Goal: Navigation & Orientation: Find specific page/section

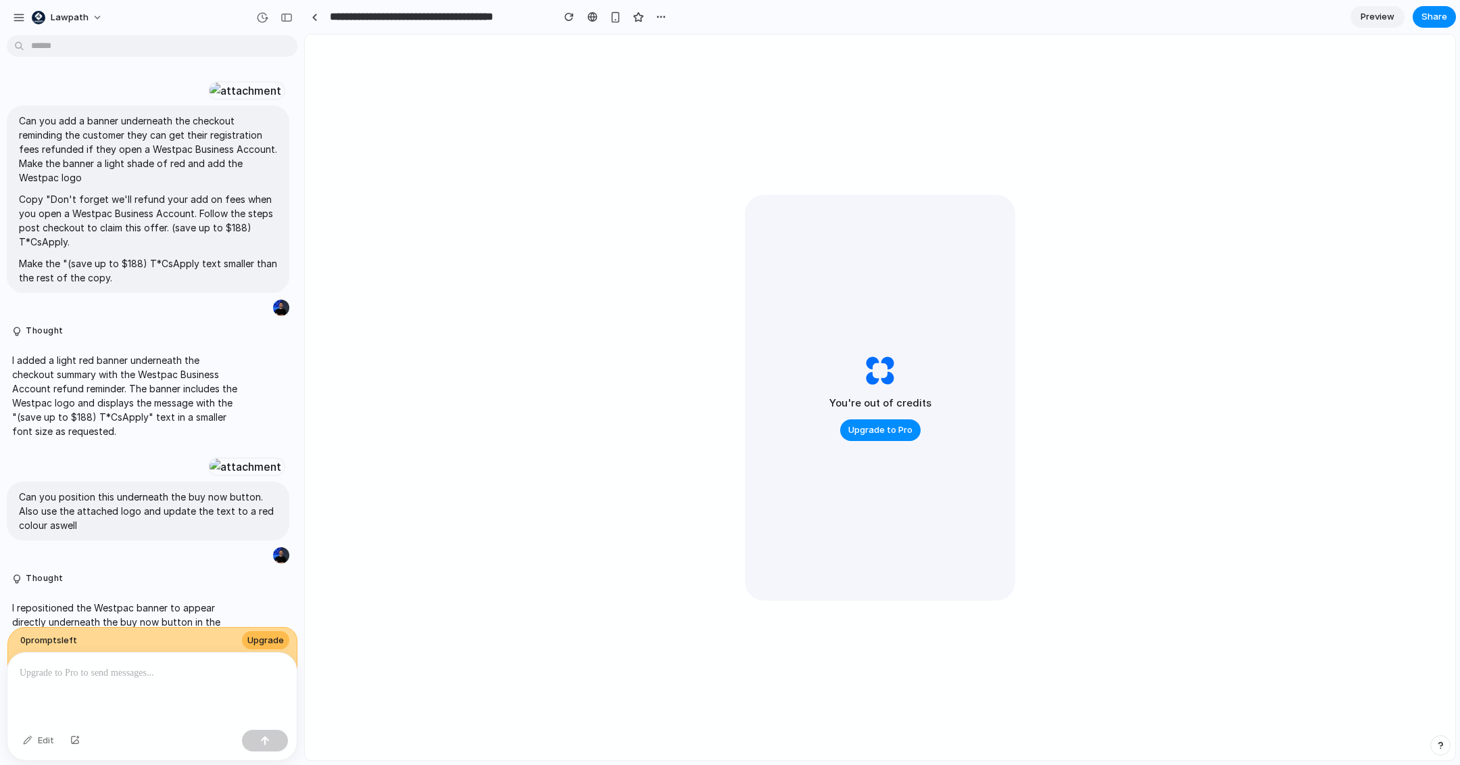
scroll to position [147, 0]
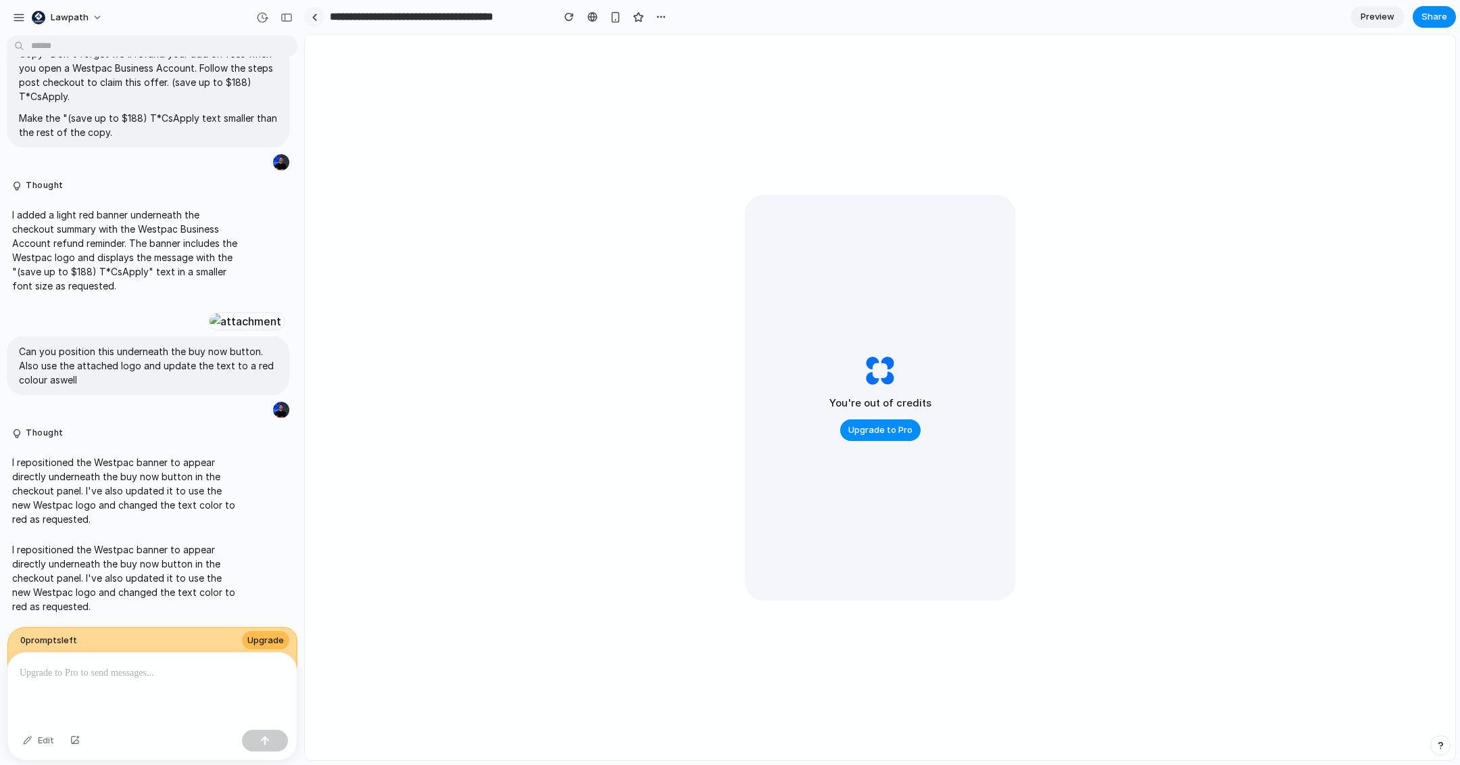
click at [319, 16] on link at bounding box center [314, 17] width 20 height 20
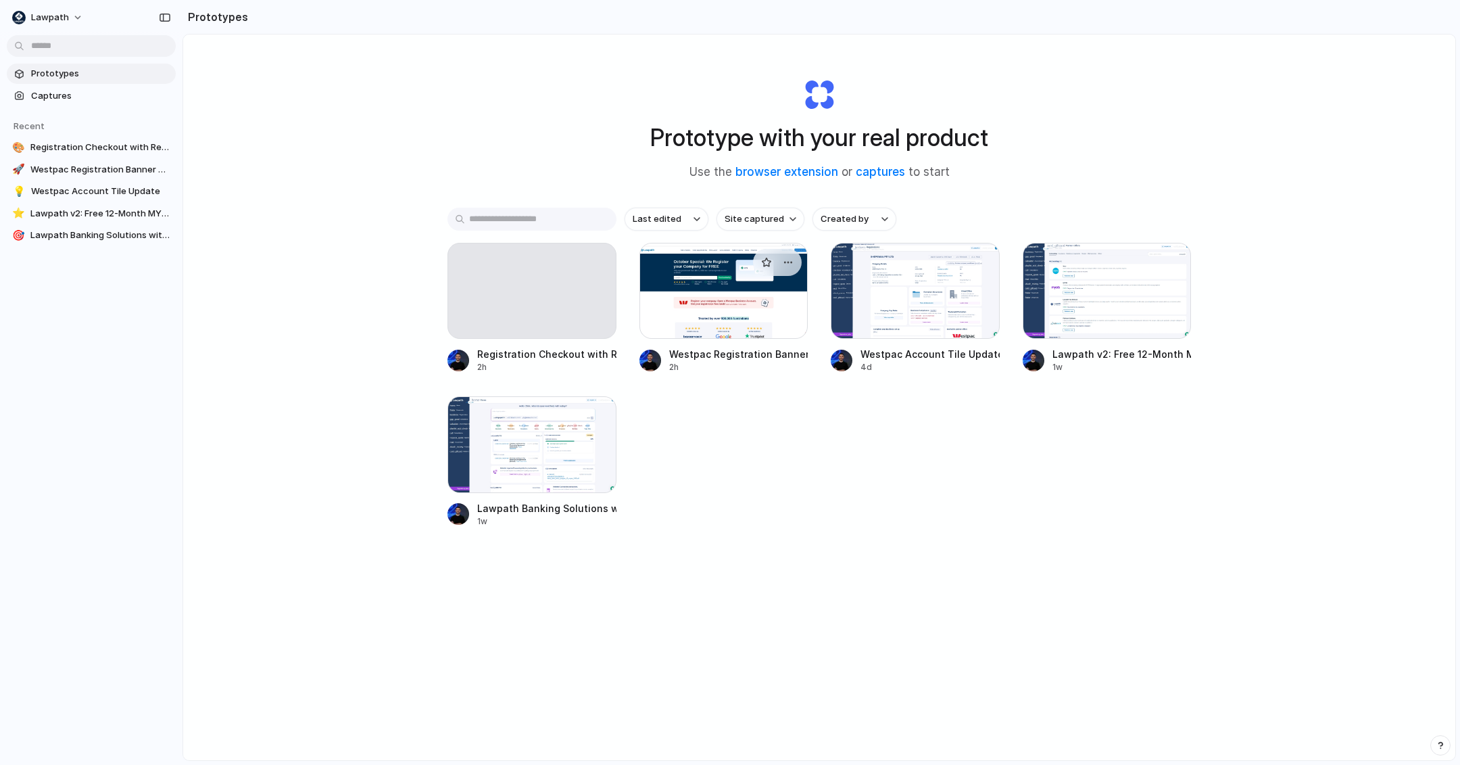
click at [693, 270] on div at bounding box center [724, 291] width 169 height 96
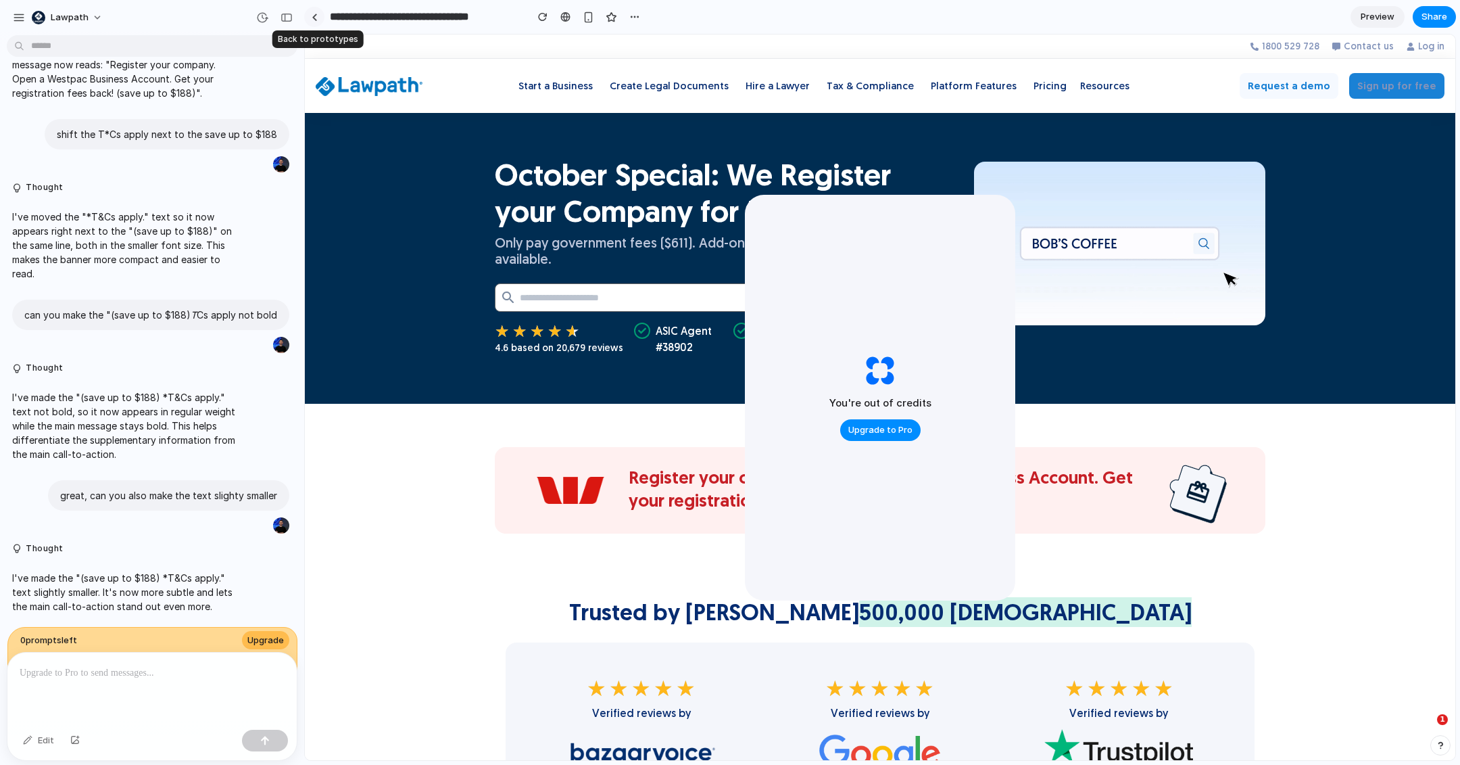
click at [310, 14] on link at bounding box center [314, 17] width 20 height 20
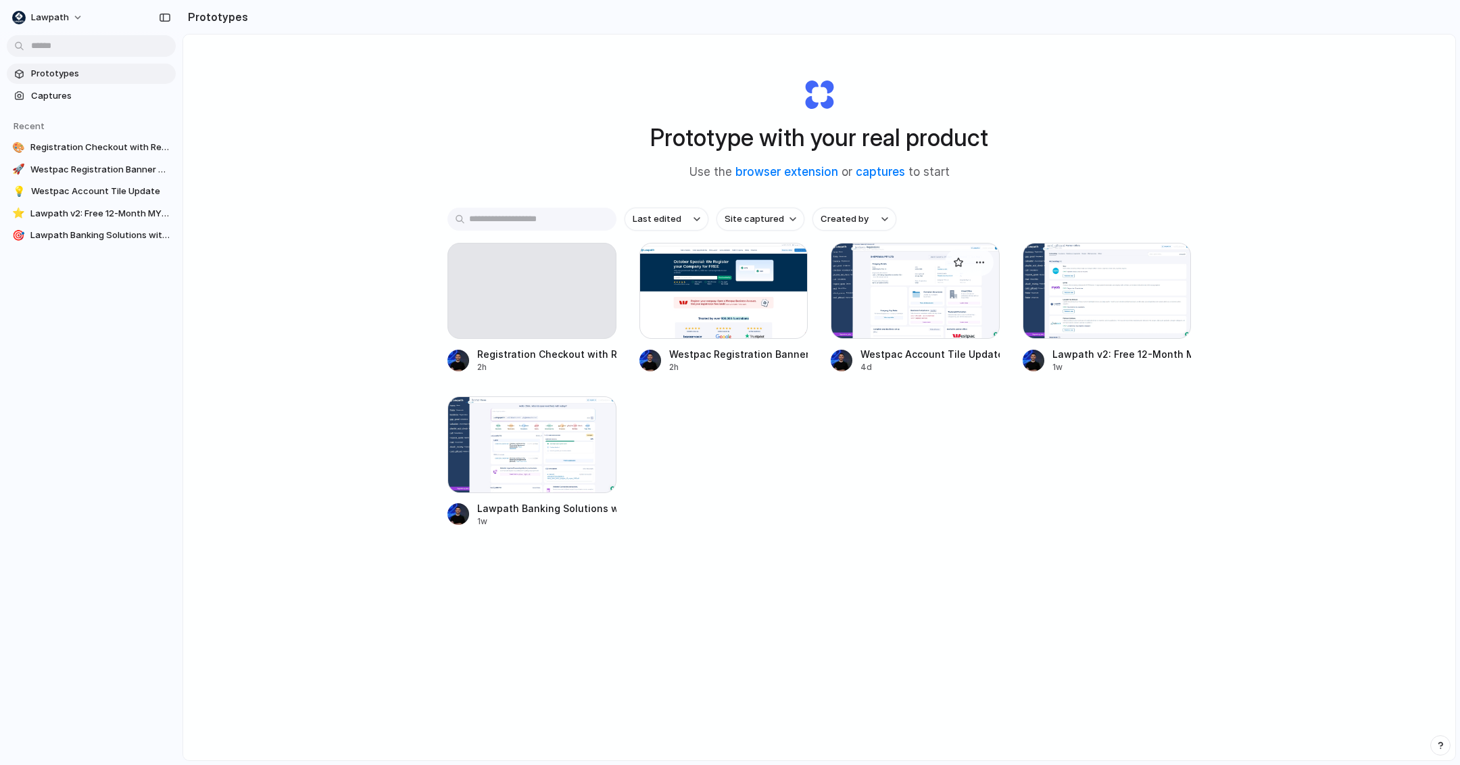
click at [936, 282] on div at bounding box center [915, 291] width 169 height 96
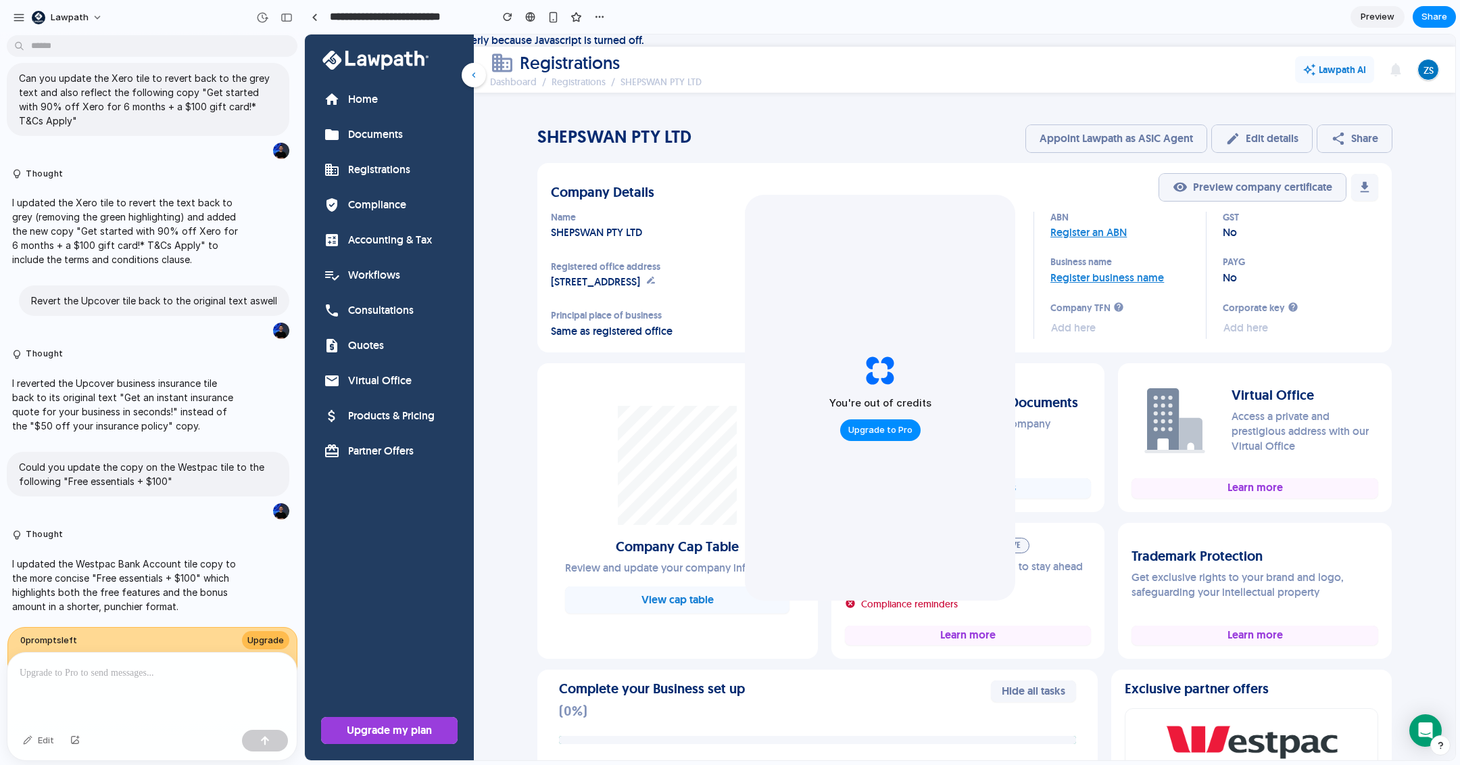
click at [677, 202] on div "Company Details visibility Preview company certificate download Name SHEPSWAN P…" at bounding box center [965, 256] width 828 height 164
click at [315, 14] on div at bounding box center [315, 17] width 6 height 7
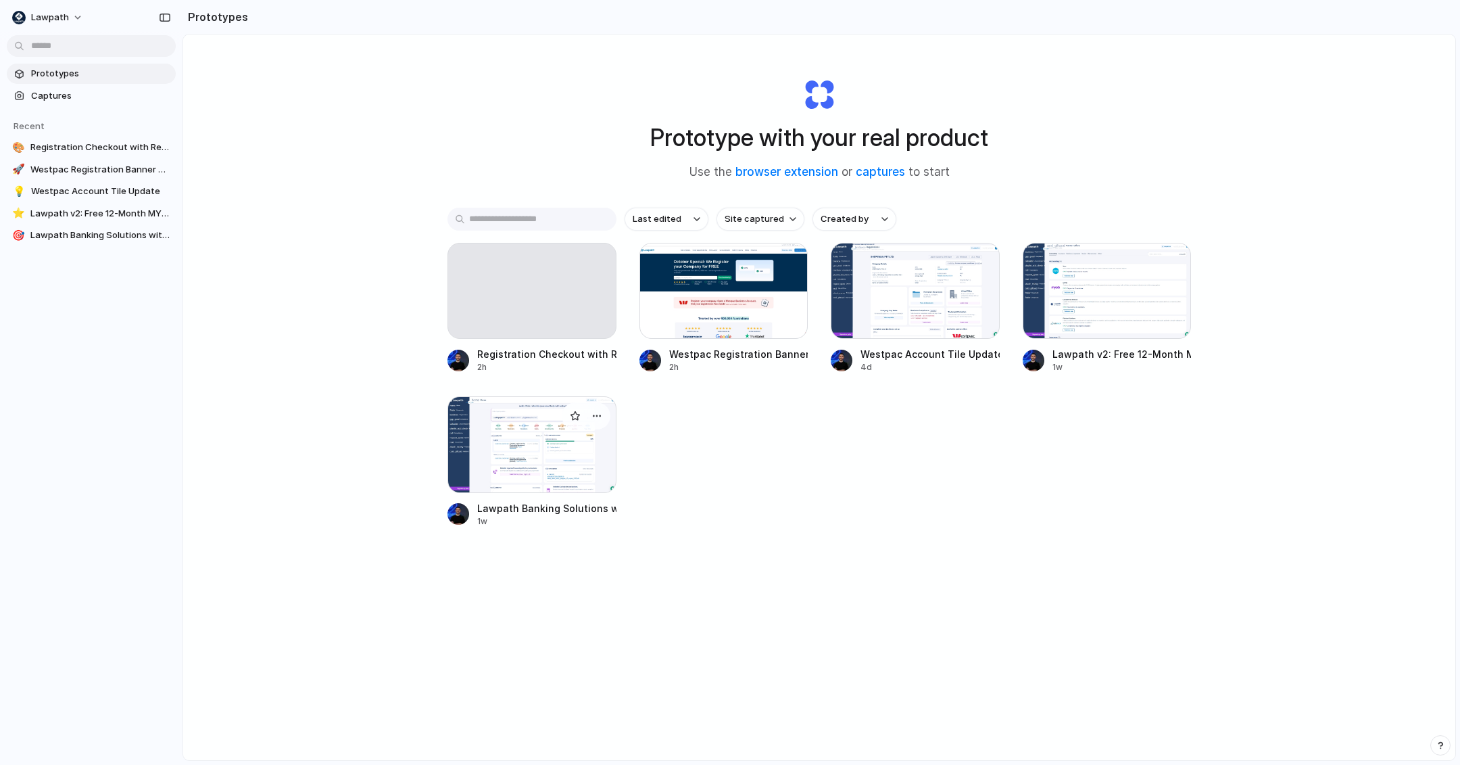
click at [539, 445] on div at bounding box center [532, 444] width 169 height 96
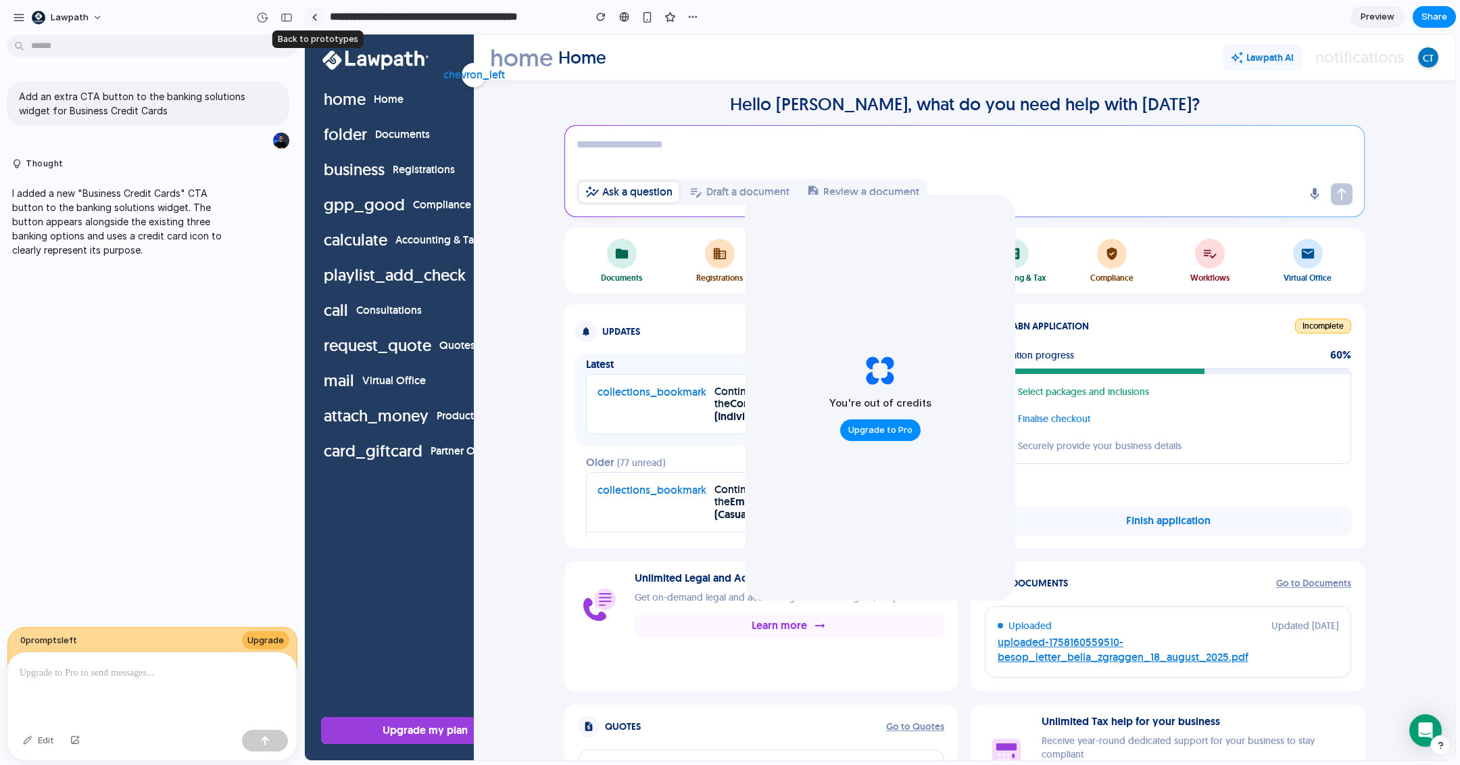
click at [321, 11] on link at bounding box center [314, 17] width 20 height 20
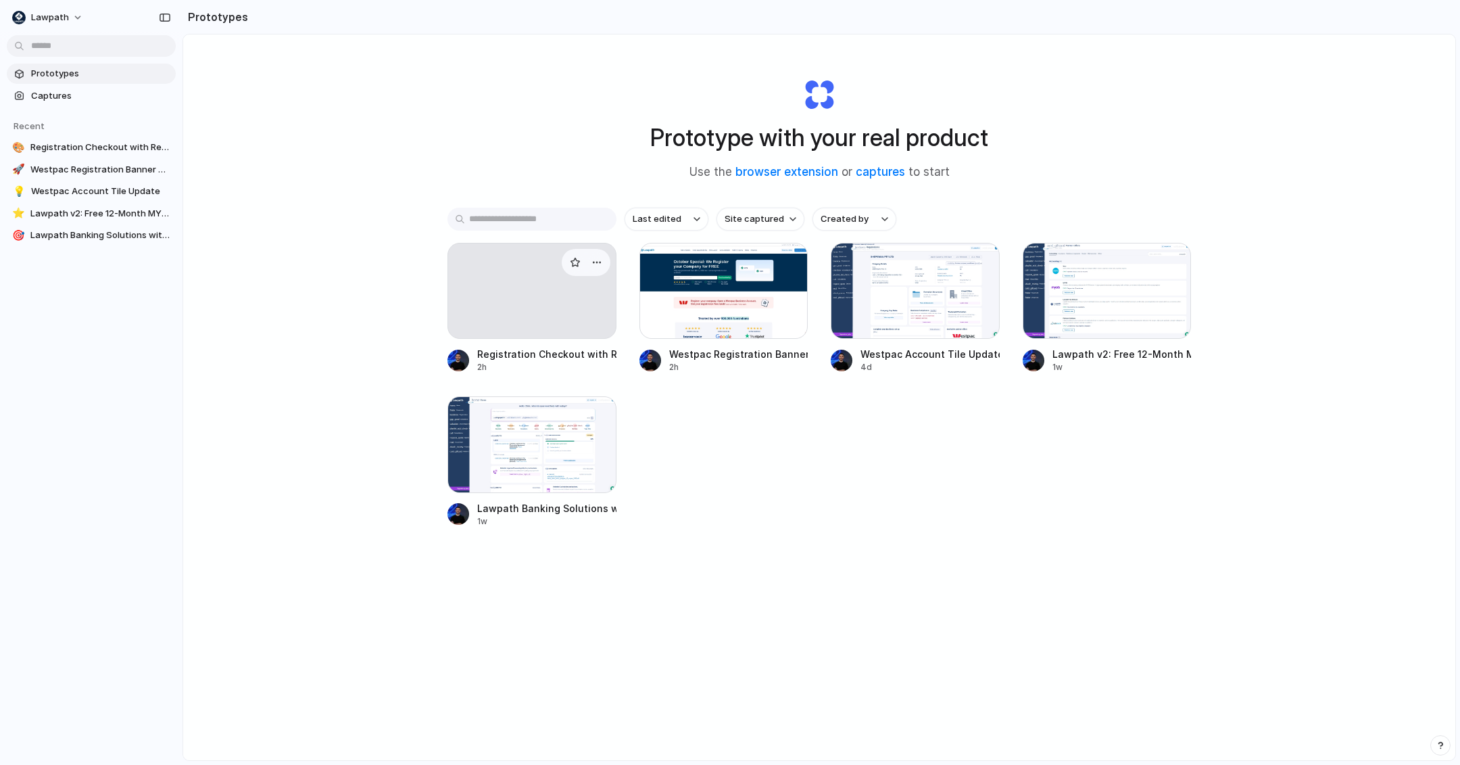
click at [554, 266] on div at bounding box center [532, 291] width 169 height 96
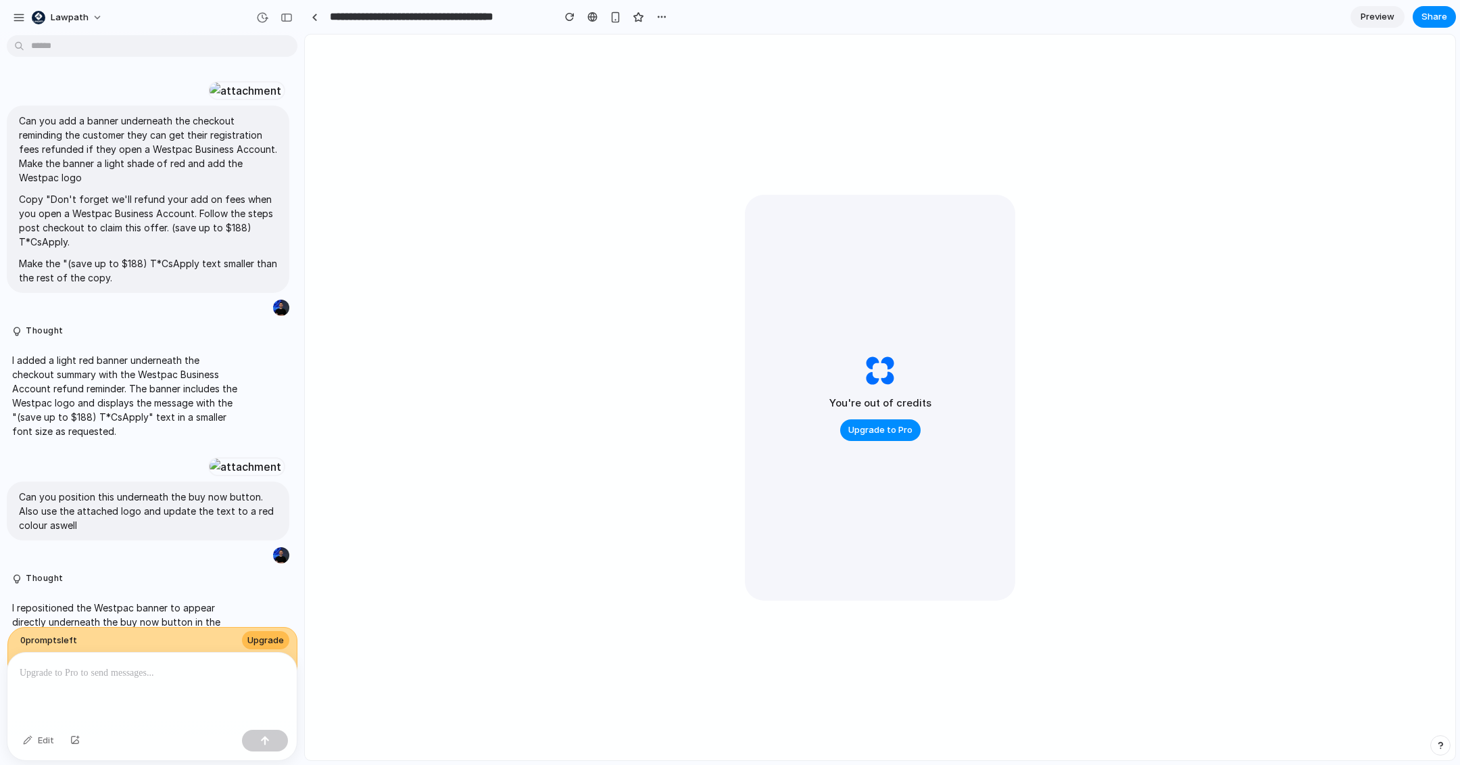
scroll to position [330, 0]
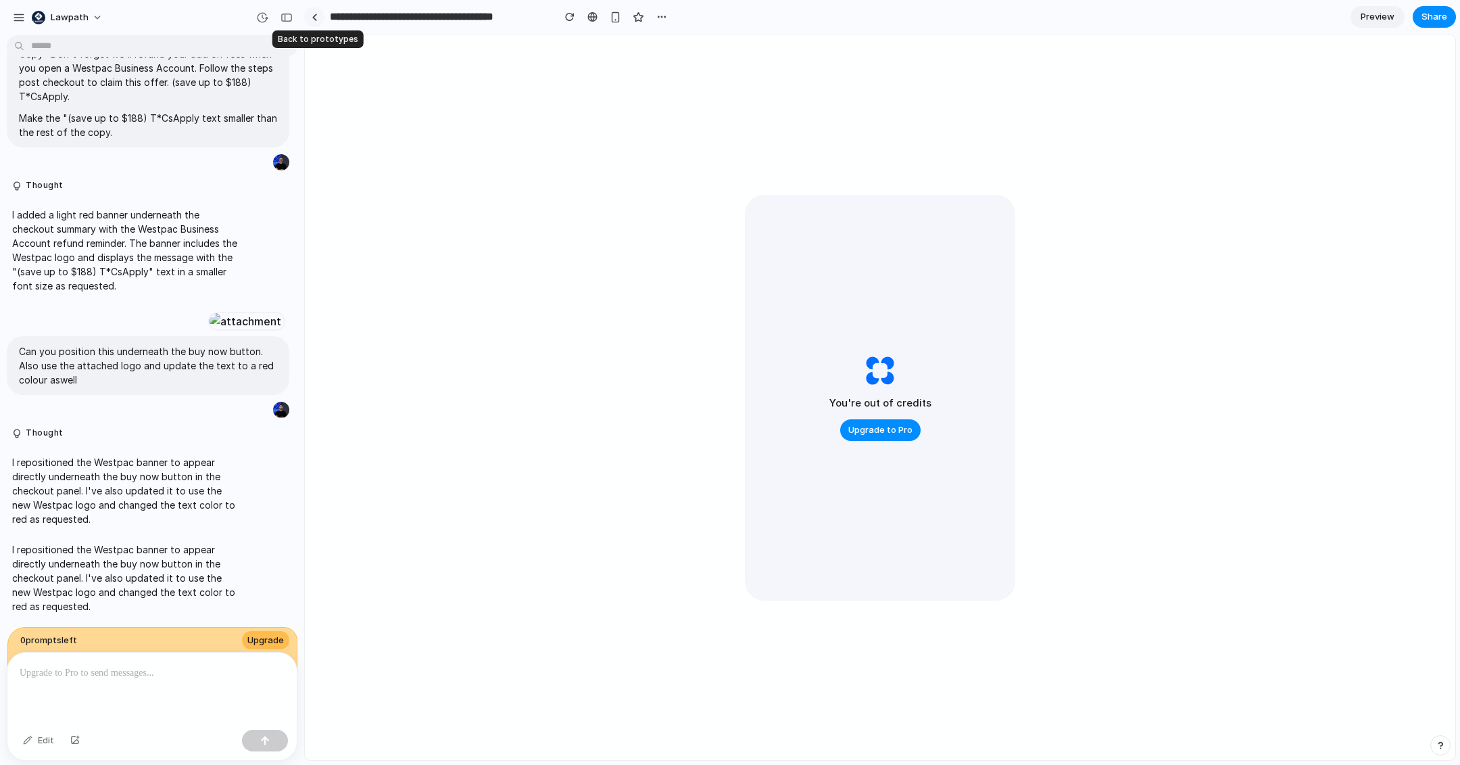
click at [320, 22] on link at bounding box center [314, 17] width 20 height 20
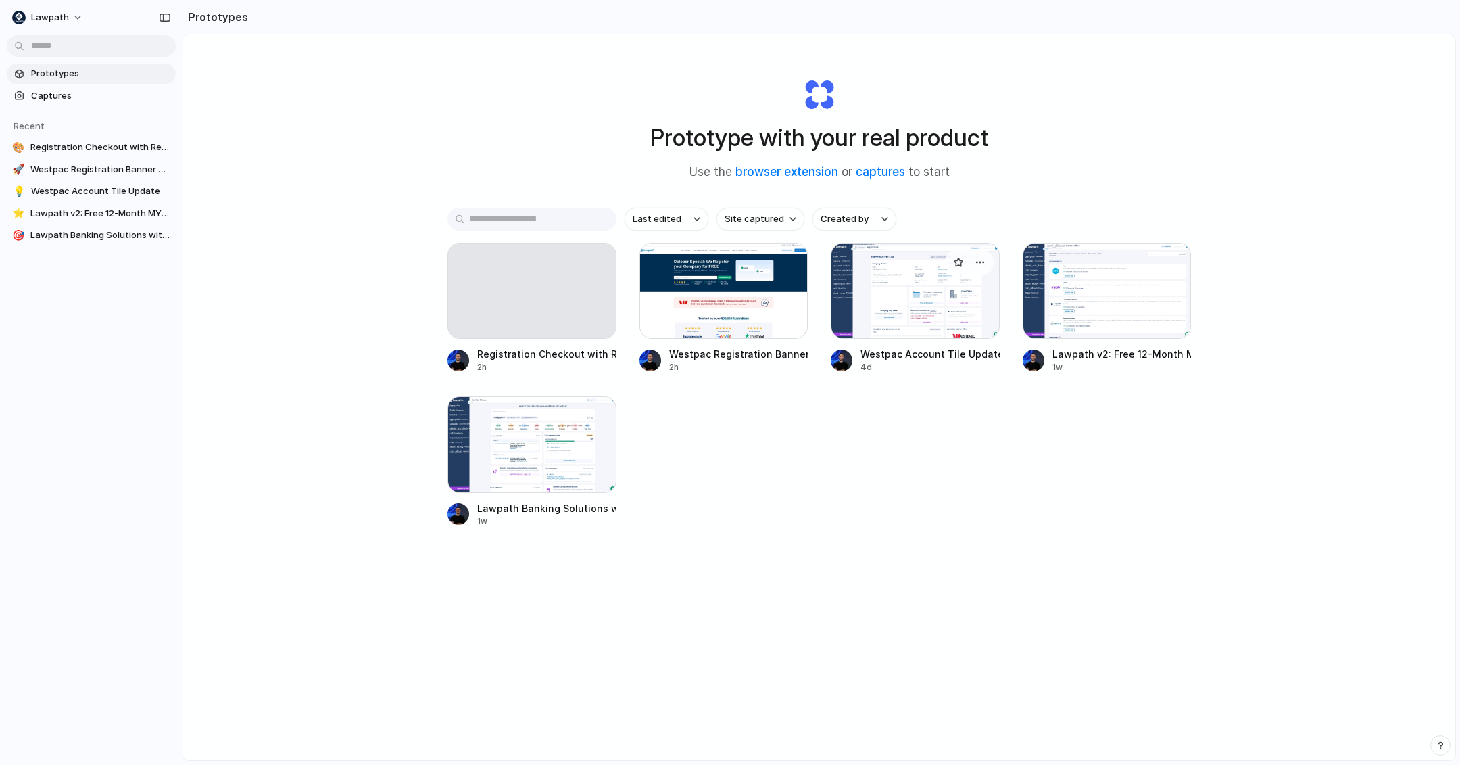
click at [919, 298] on div at bounding box center [915, 291] width 169 height 96
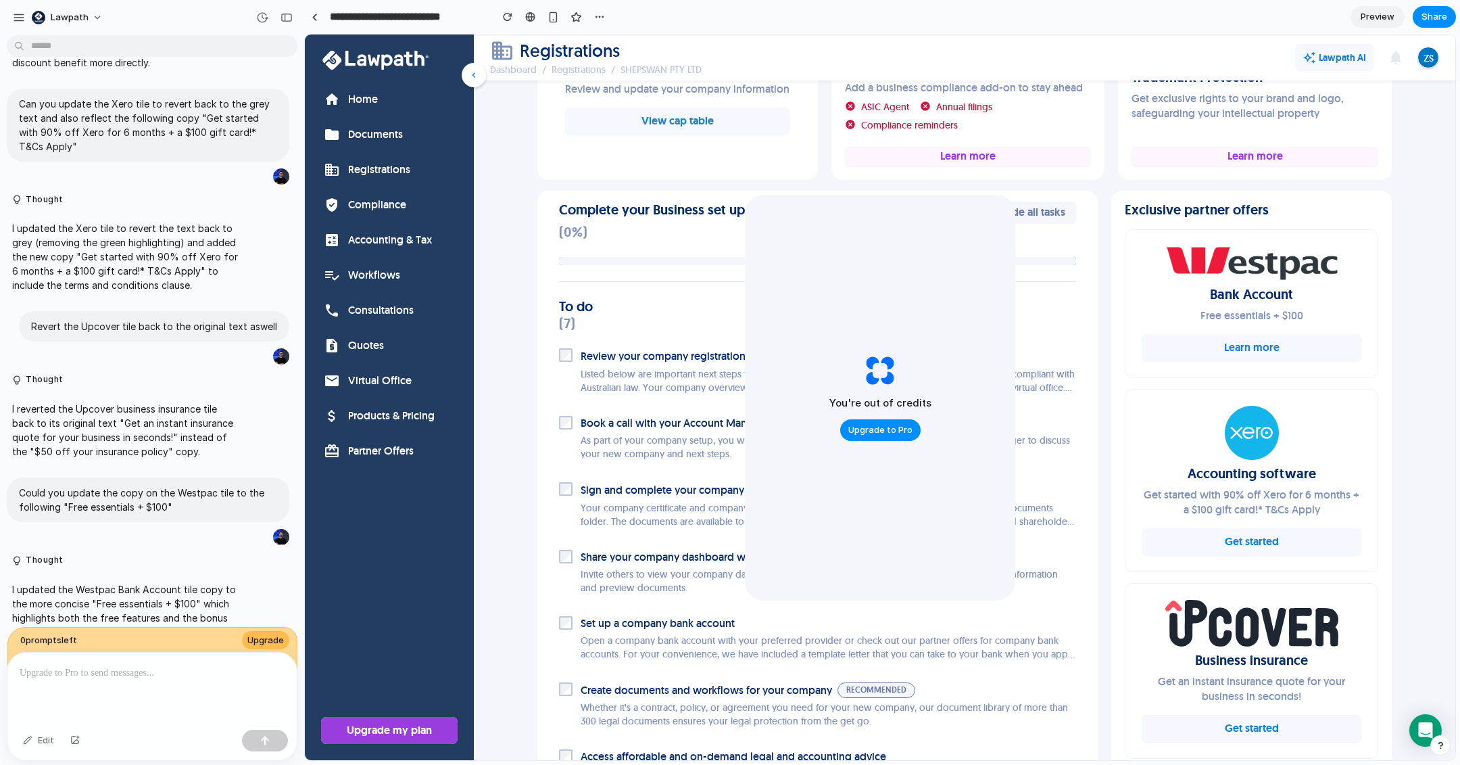
scroll to position [673, 0]
